Goal: Information Seeking & Learning: Learn about a topic

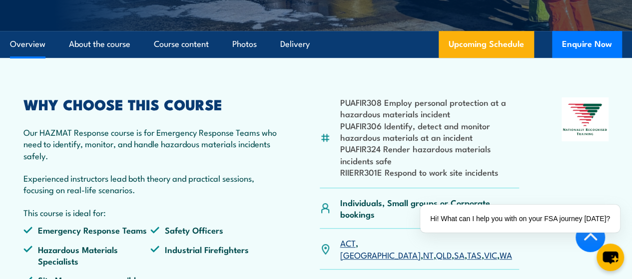
scroll to position [100, 0]
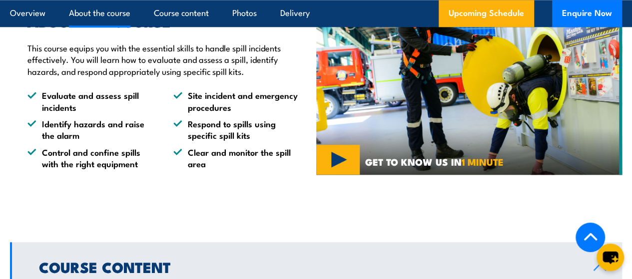
scroll to position [200, 0]
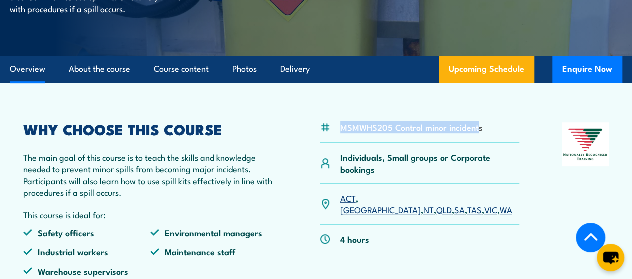
drag, startPoint x: 479, startPoint y: 153, endPoint x: 343, endPoint y: 152, distance: 136.5
click at [343, 133] on li "MSMWHS205 Control minor incidents" at bounding box center [411, 126] width 142 height 11
copy li "MSMWHS205 Control minor incident"
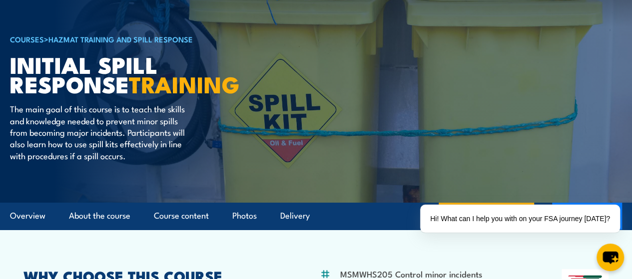
scroll to position [200, 0]
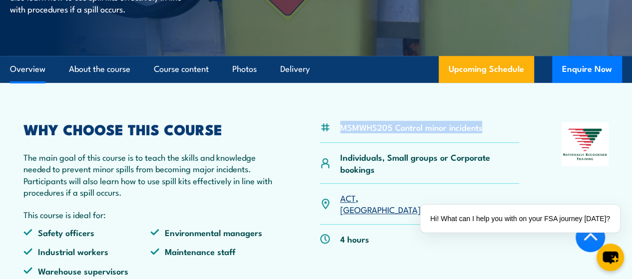
drag, startPoint x: 486, startPoint y: 148, endPoint x: 343, endPoint y: 152, distance: 143.0
click at [343, 143] on div "MSMWHS205 Control minor incidents" at bounding box center [420, 132] width 200 height 20
copy li "MSMWHS205 Control minor incidents"
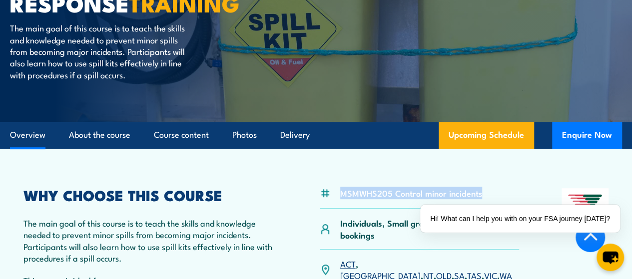
scroll to position [0, 0]
